Goal: Information Seeking & Learning: Learn about a topic

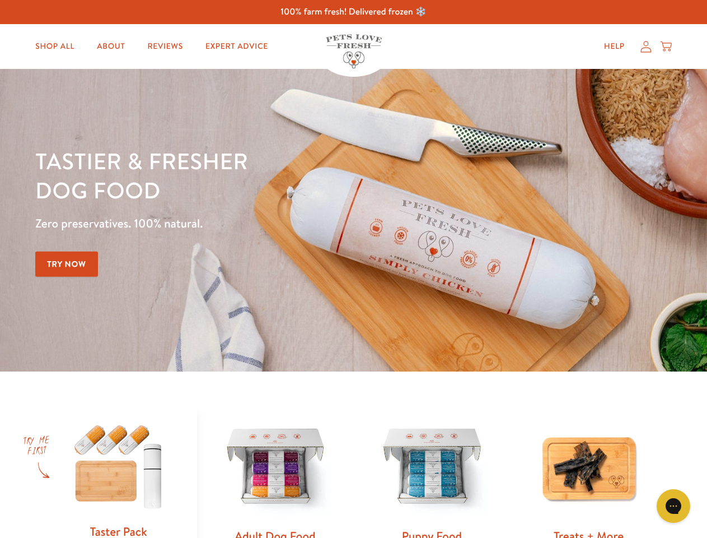
click at [353, 269] on div "Tastier & fresher dog food Zero preservatives. 100% natural. Try Now" at bounding box center [247, 220] width 425 height 148
click at [674, 506] on icon "Gorgias live chat" at bounding box center [673, 505] width 11 height 11
